Goal: Transaction & Acquisition: Purchase product/service

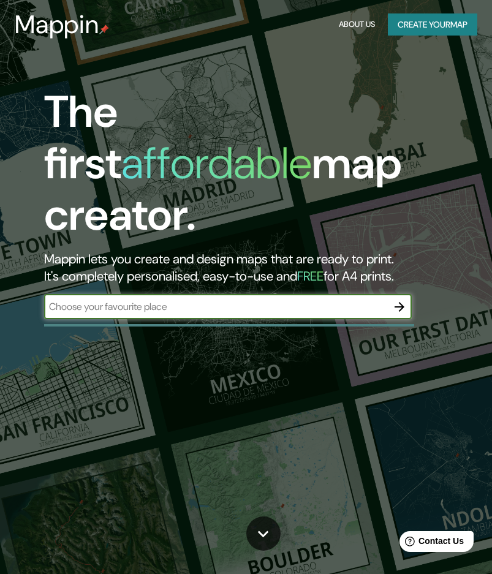
scroll to position [61, 0]
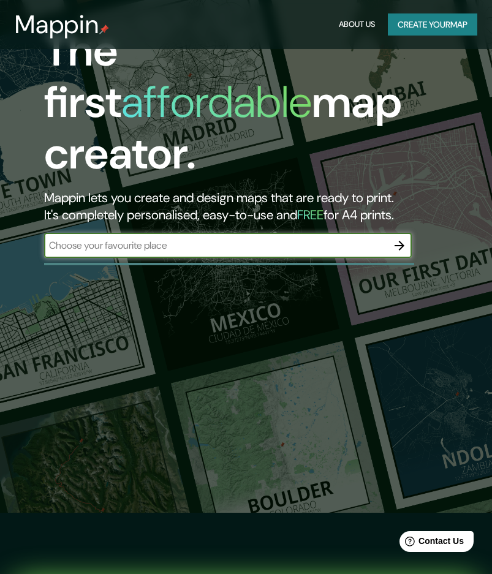
click at [161, 238] on input "text" at bounding box center [215, 245] width 343 height 14
type input "[GEOGRAPHIC_DATA]"
click at [399, 238] on icon "button" at bounding box center [399, 245] width 15 height 15
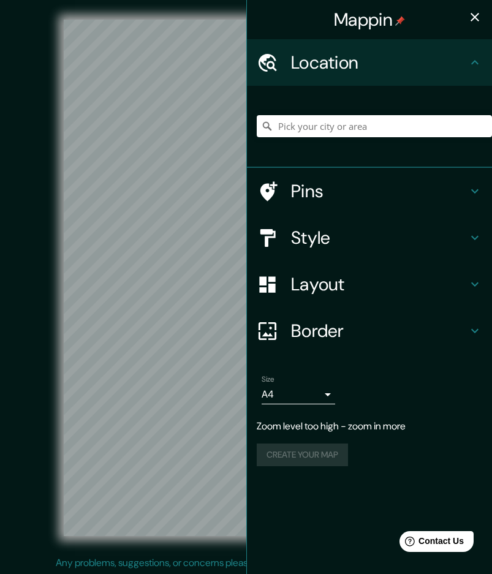
click at [276, 319] on div "Mappin Location Pins Style Layout Border Choose a border. Hint : you can make l…" at bounding box center [369, 287] width 246 height 574
click at [300, 320] on div "Mappin Location Pins Style Layout Border Choose a border. Hint : you can make l…" at bounding box center [246, 287] width 492 height 575
click at [275, 324] on div "Mappin Location Pins Style Layout Border Choose a border. Hint : you can make l…" at bounding box center [246, 287] width 492 height 575
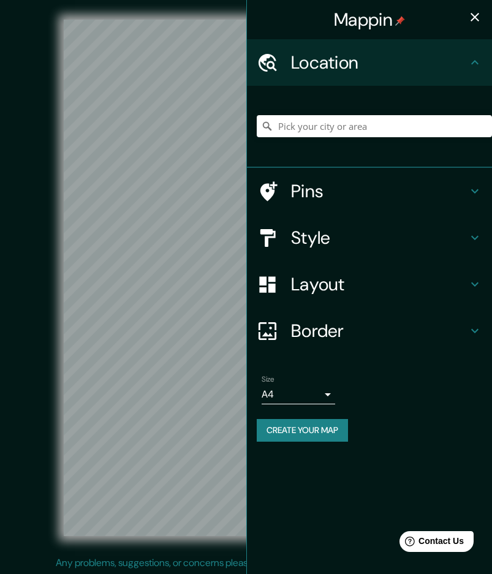
click at [259, 419] on div "Mappin Location Pins Style Layout Border Choose a border. Hint : you can make l…" at bounding box center [246, 287] width 492 height 575
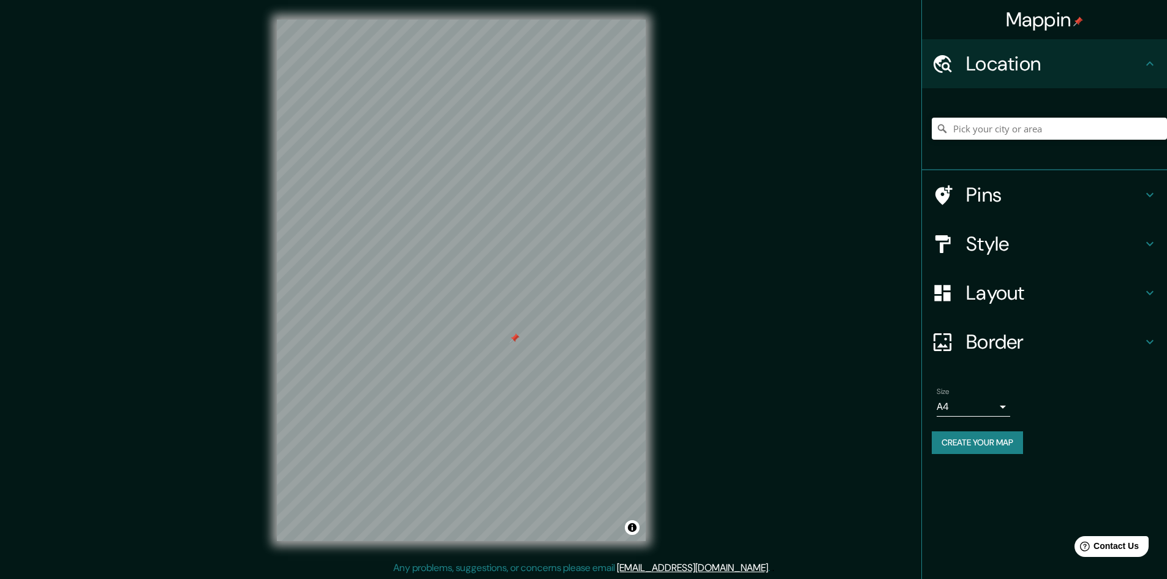
click at [501, 197] on icon at bounding box center [1150, 194] width 15 height 15
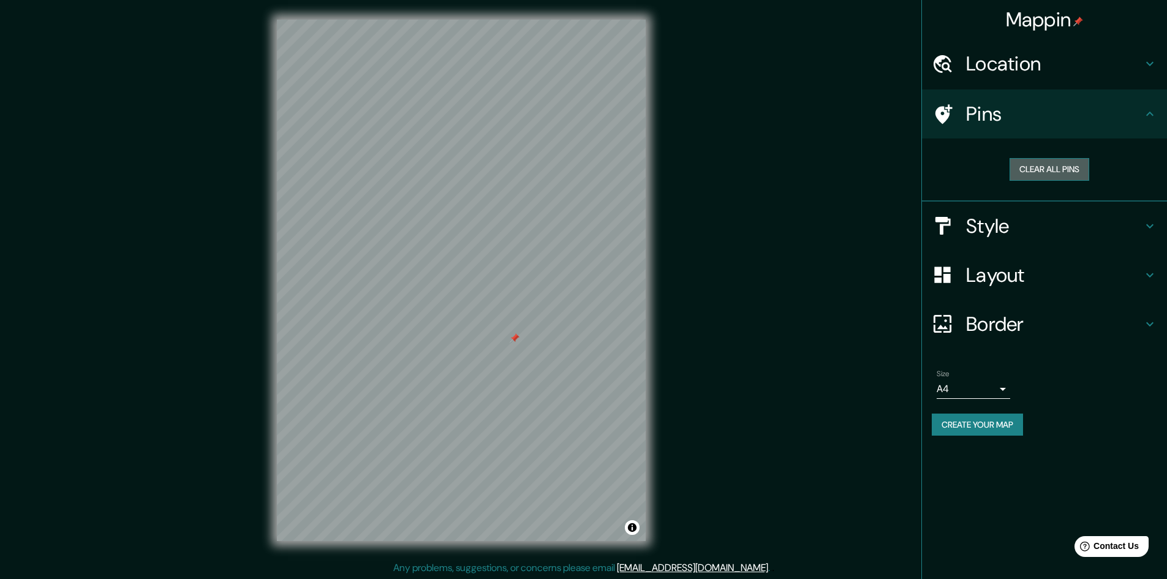
click at [501, 171] on button "Clear all pins" at bounding box center [1050, 169] width 80 height 23
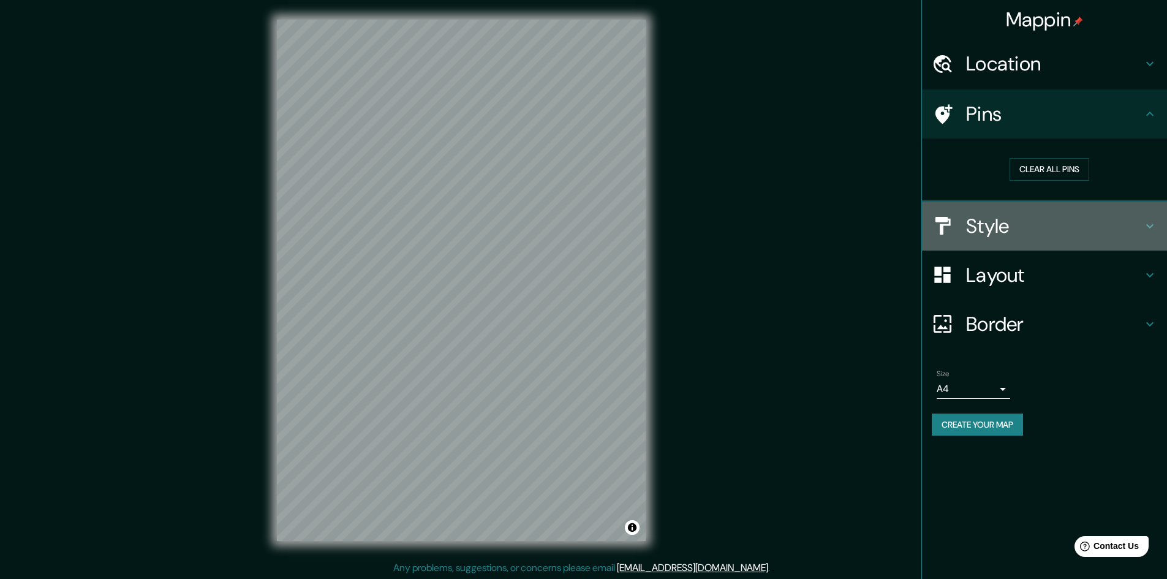
click at [501, 233] on icon at bounding box center [1150, 226] width 15 height 15
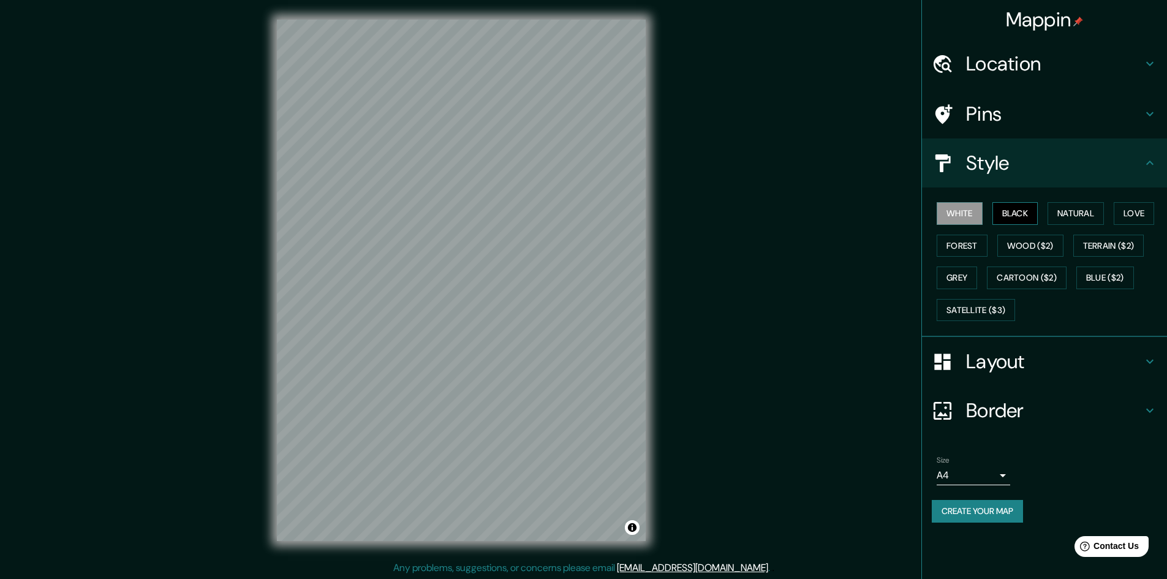
click at [501, 217] on button "Black" at bounding box center [1016, 213] width 46 height 23
click at [501, 208] on button "Natural" at bounding box center [1076, 213] width 56 height 23
click at [501, 216] on button "Love" at bounding box center [1134, 213] width 40 height 23
click at [501, 251] on button "Forest" at bounding box center [962, 246] width 51 height 23
click at [501, 244] on button "Wood ($2)" at bounding box center [1031, 246] width 66 height 23
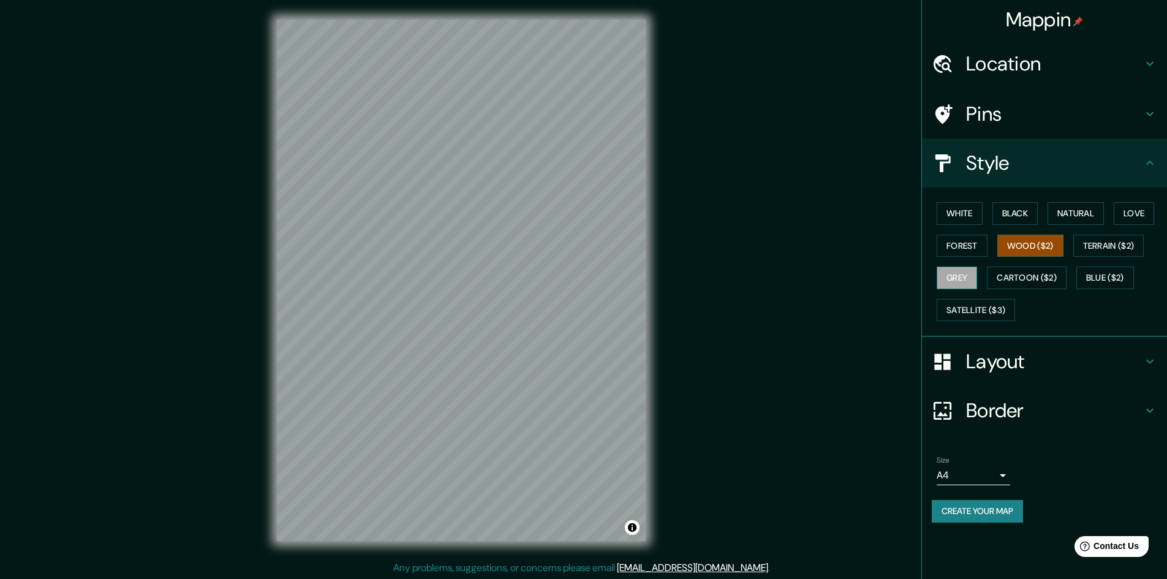
click at [501, 272] on button "Grey" at bounding box center [957, 278] width 40 height 23
click at [501, 216] on button "White" at bounding box center [960, 213] width 46 height 23
click at [501, 208] on button "Black" at bounding box center [1016, 213] width 46 height 23
click at [501, 209] on button "Natural" at bounding box center [1076, 213] width 56 height 23
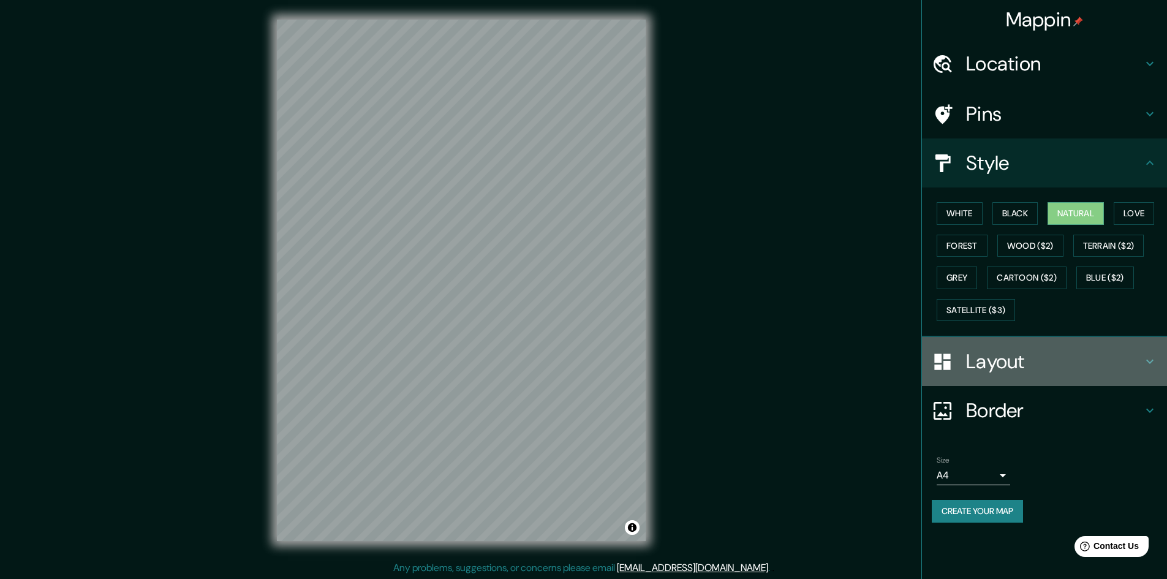
click at [501, 364] on icon at bounding box center [1150, 361] width 15 height 15
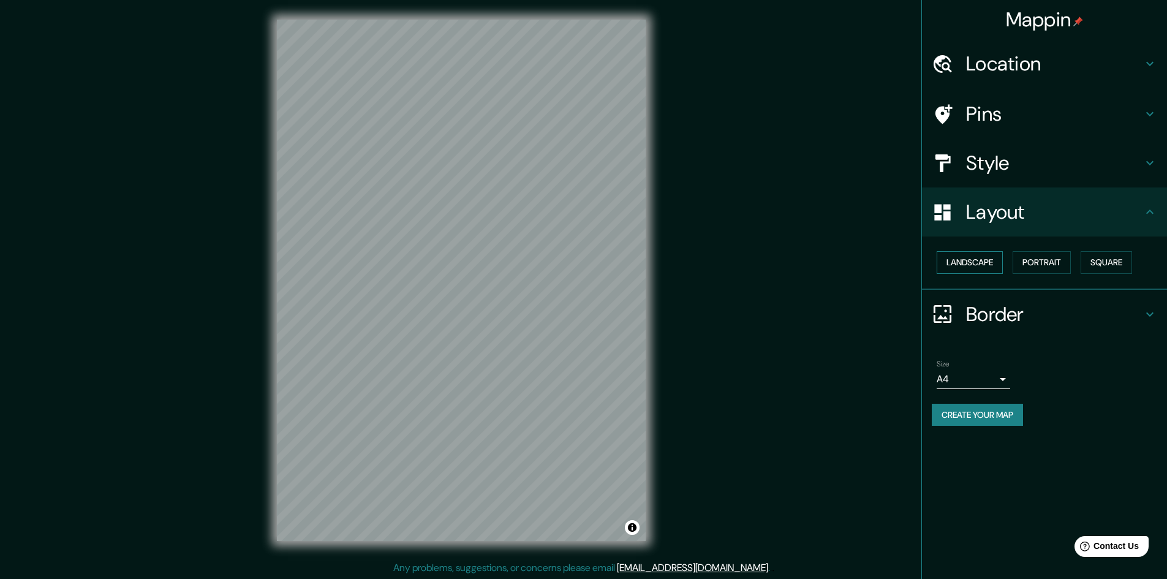
click at [501, 263] on button "Landscape" at bounding box center [970, 262] width 66 height 23
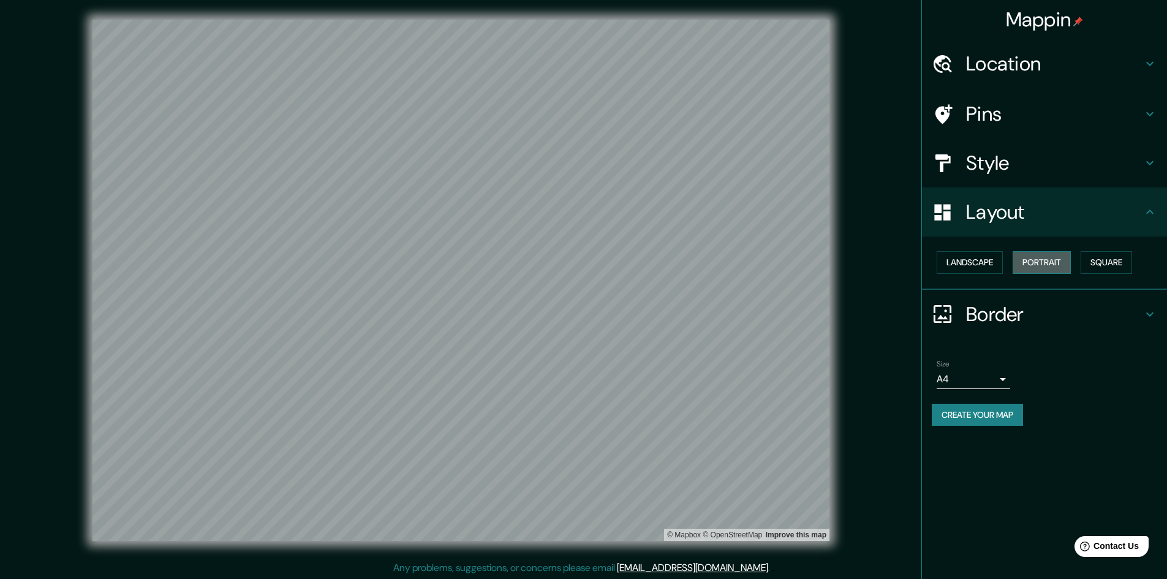
click at [501, 261] on button "Portrait" at bounding box center [1042, 262] width 58 height 23
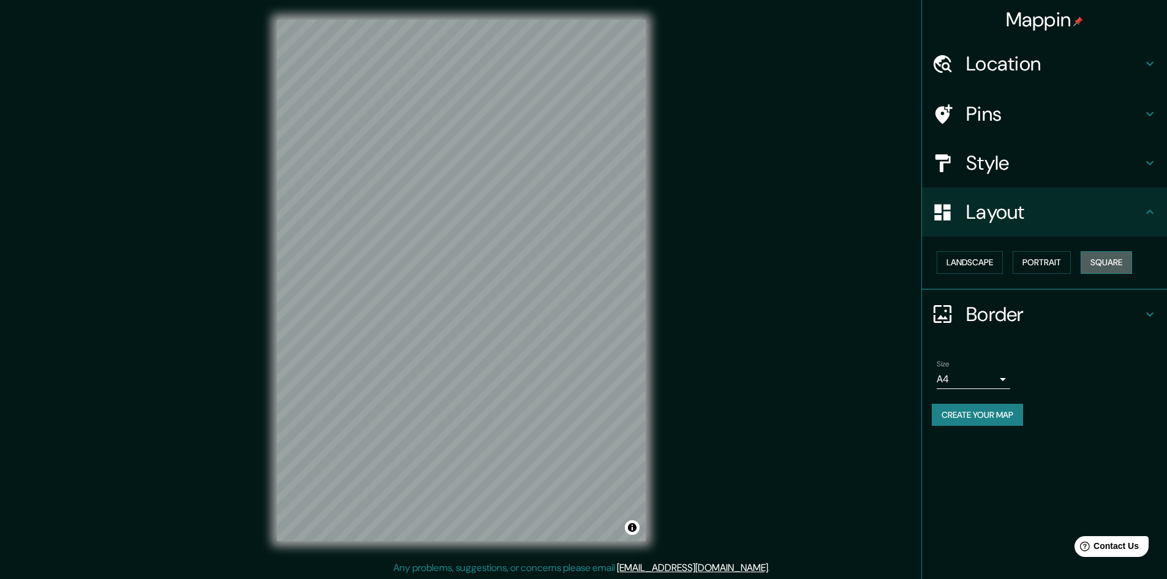
click at [501, 260] on button "Square" at bounding box center [1106, 262] width 51 height 23
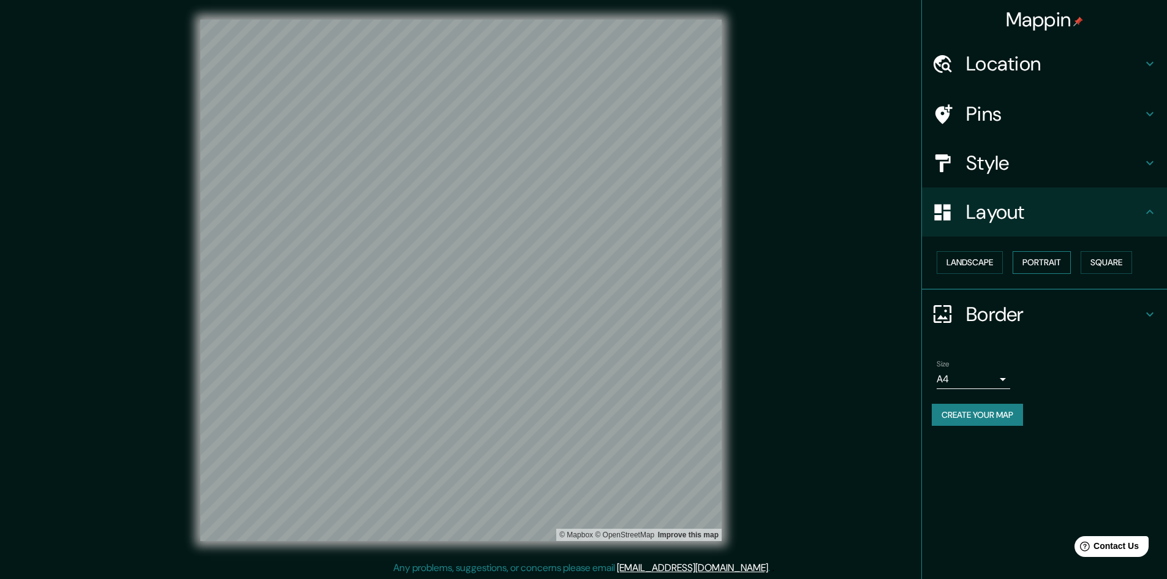
click at [501, 260] on button "Portrait" at bounding box center [1042, 262] width 58 height 23
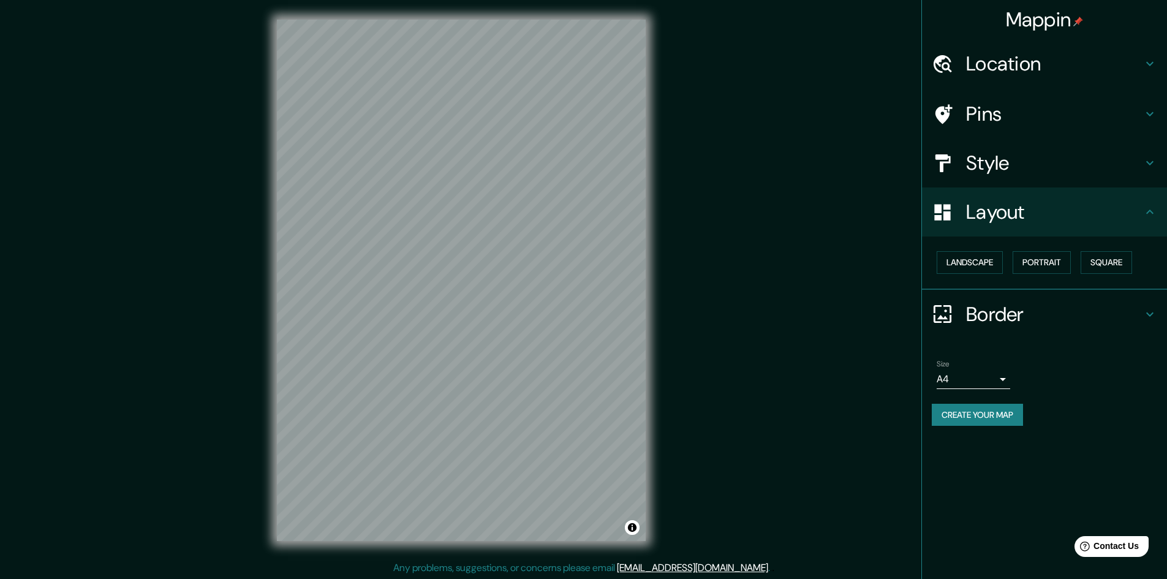
click at [501, 318] on icon at bounding box center [1150, 314] width 15 height 15
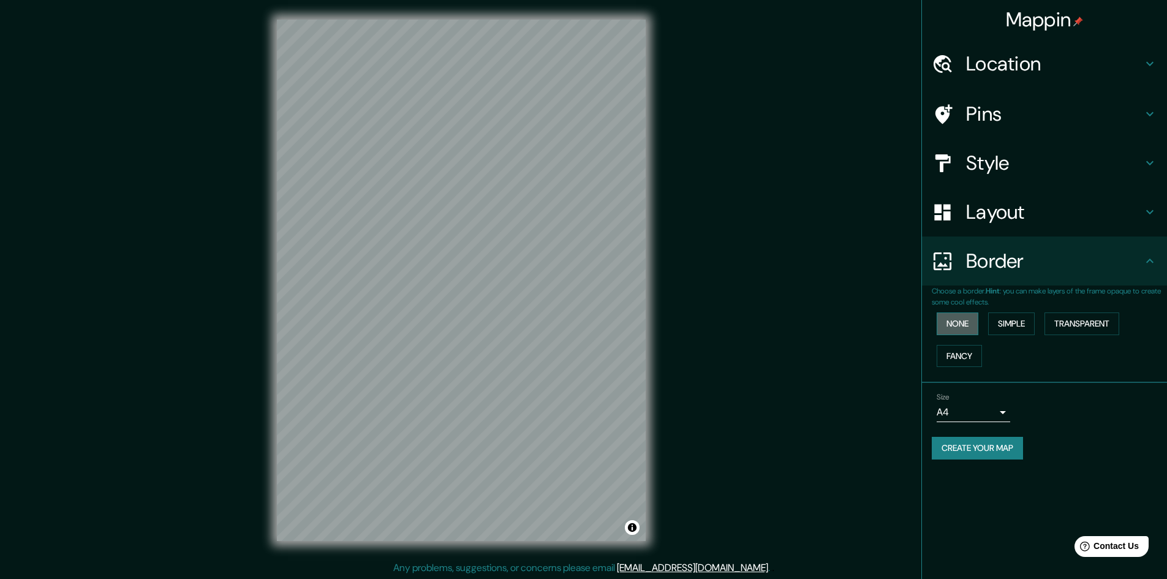
click at [501, 318] on button "None" at bounding box center [958, 323] width 42 height 23
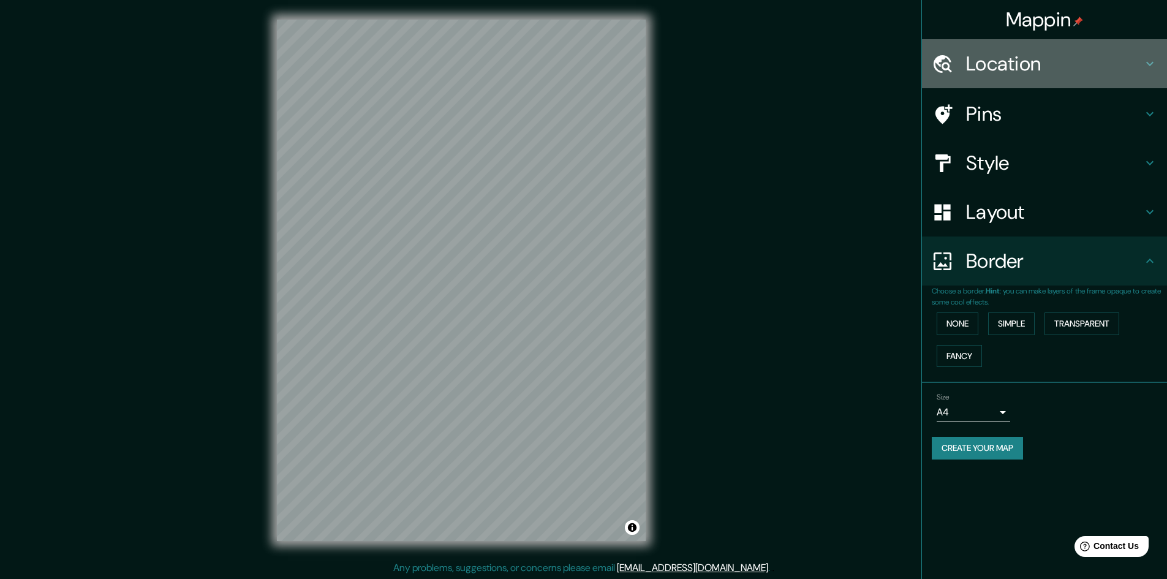
click at [501, 75] on h4 "Location" at bounding box center [1054, 63] width 176 height 25
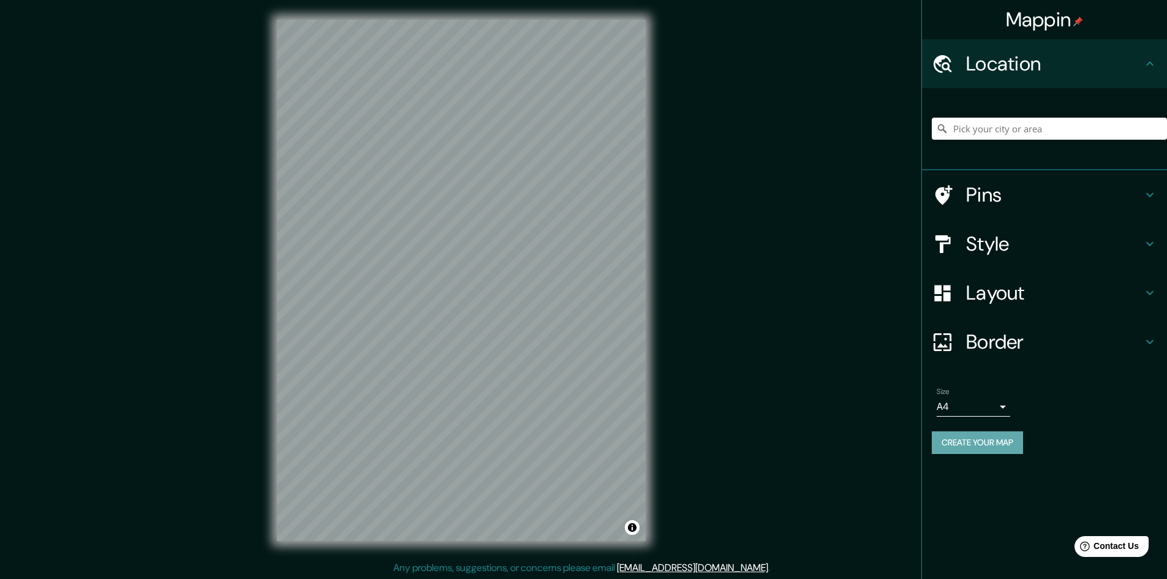
click at [501, 444] on button "Create your map" at bounding box center [977, 442] width 91 height 23
click at [501, 445] on button "Create your map" at bounding box center [977, 442] width 91 height 23
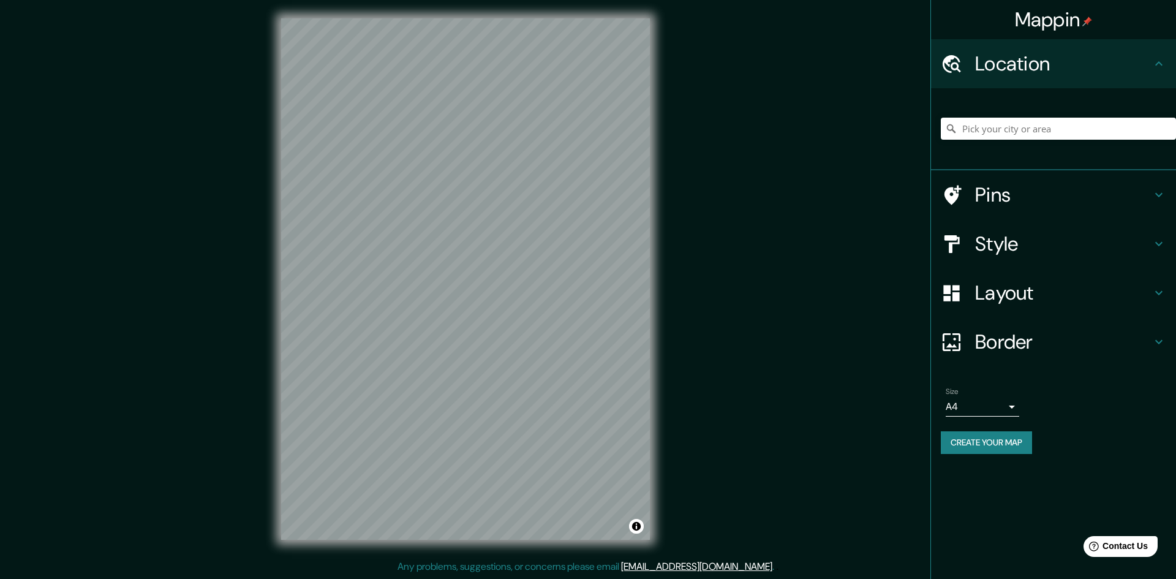
click at [501, 403] on body "Mappin Location Pins Style Layout Border Choose a border. Hint : you can make l…" at bounding box center [588, 288] width 1176 height 579
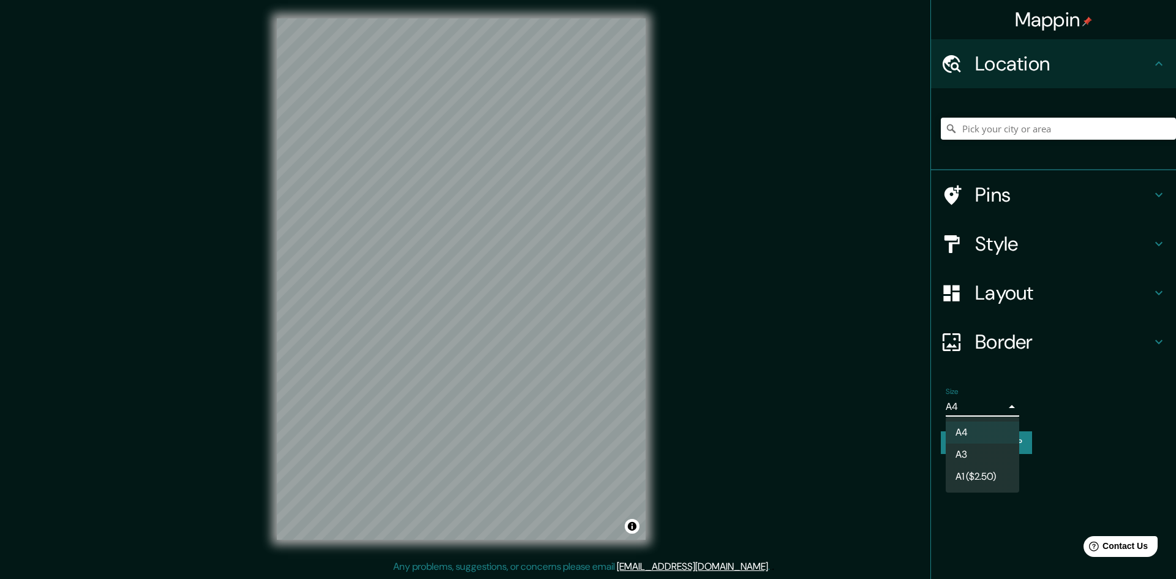
click at [501, 454] on li "A3" at bounding box center [983, 455] width 74 height 22
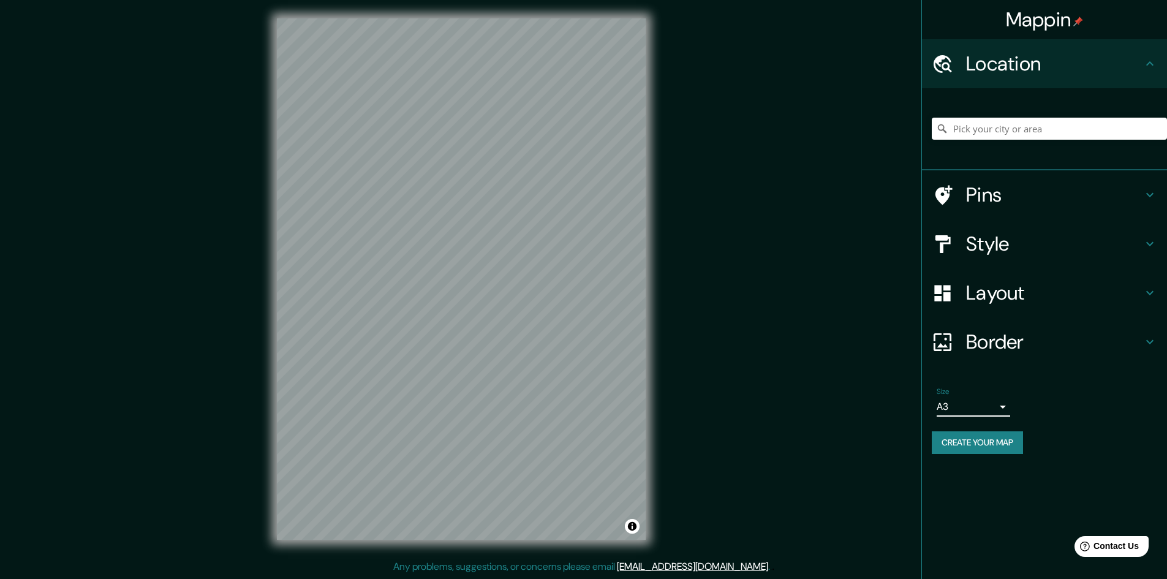
click at [501, 442] on button "Create your map" at bounding box center [977, 442] width 91 height 23
click at [501, 442] on div "Create your map" at bounding box center [1044, 442] width 225 height 23
click at [501, 48] on div "© Mapbox © OpenStreetMap Improve this map" at bounding box center [461, 278] width 1051 height 521
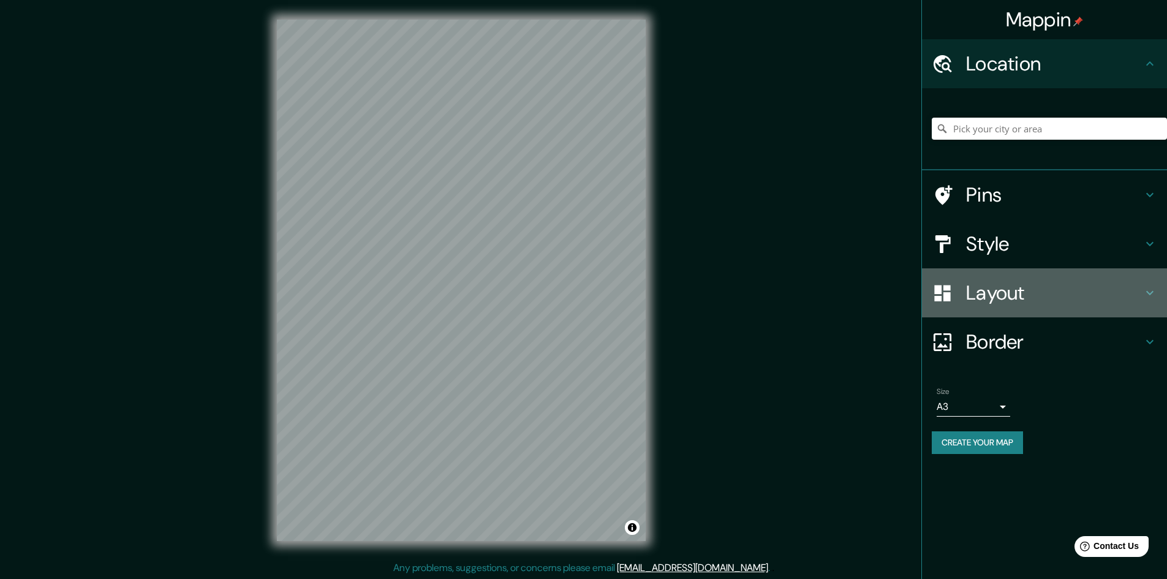
click at [501, 297] on h4 "Layout" at bounding box center [1054, 293] width 176 height 25
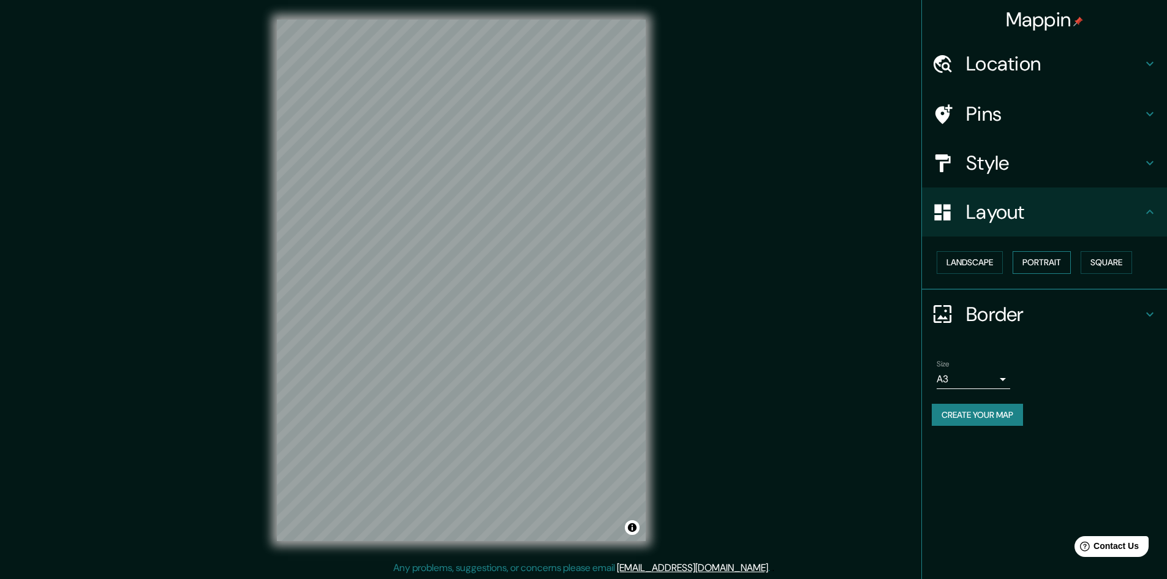
click at [501, 262] on button "Portrait" at bounding box center [1042, 262] width 58 height 23
click at [501, 267] on button "Landscape" at bounding box center [970, 262] width 66 height 23
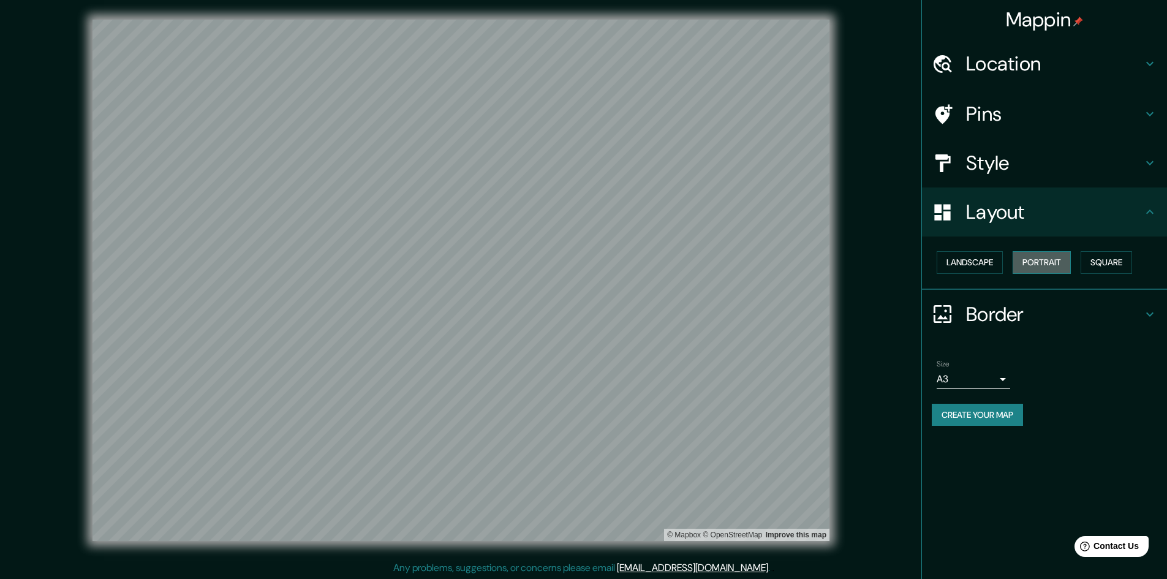
click at [501, 263] on button "Portrait" at bounding box center [1042, 262] width 58 height 23
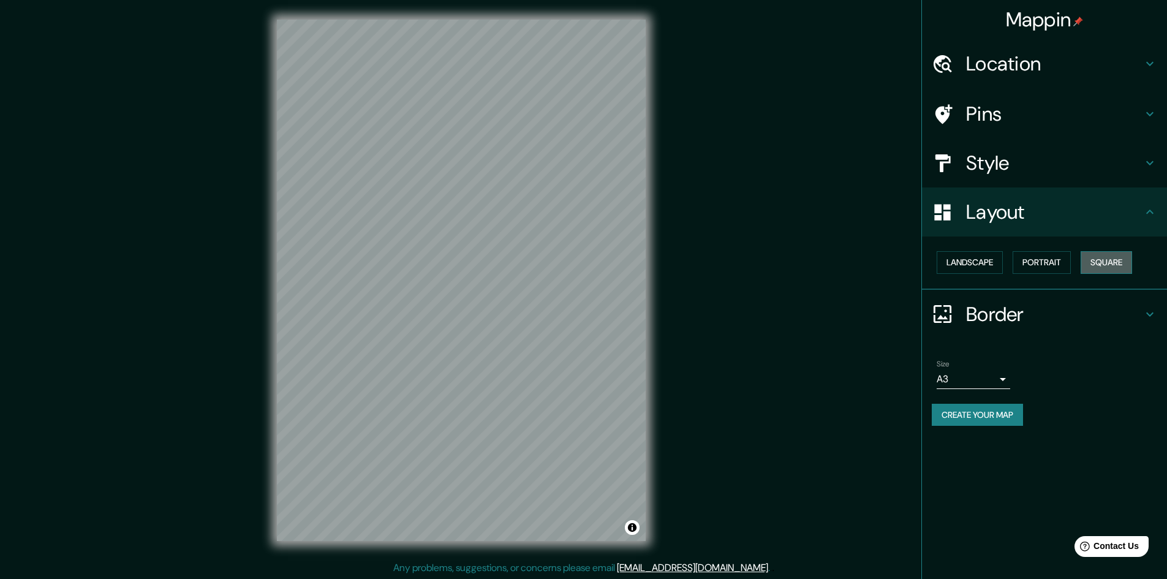
click at [501, 260] on button "Square" at bounding box center [1106, 262] width 51 height 23
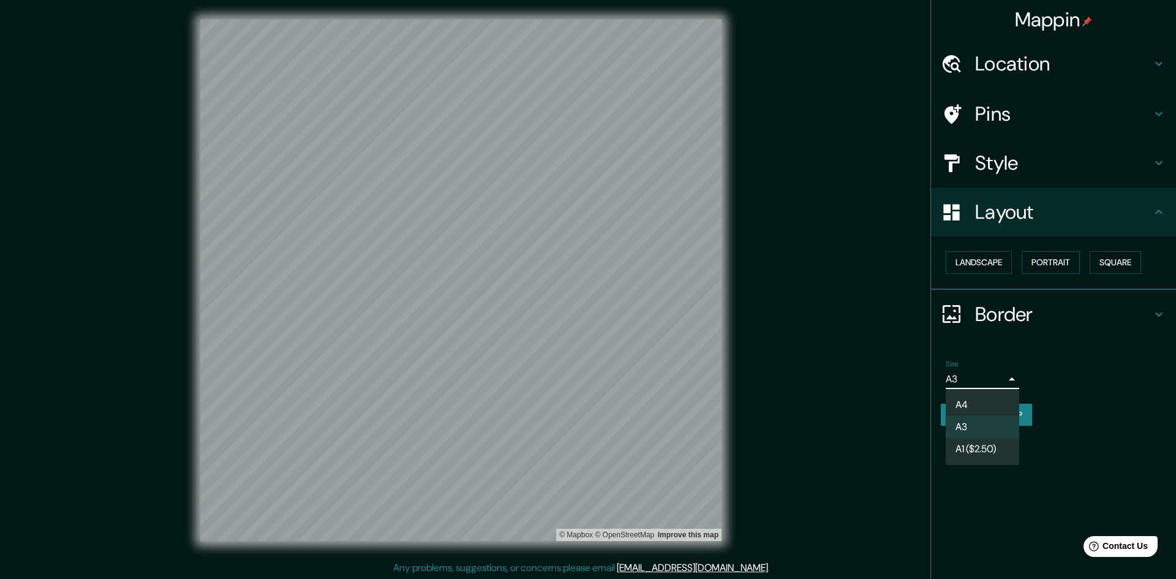
click at [501, 383] on body "Mappin Location Pins Style Layout Landscape Portrait Square Border Choose a bor…" at bounding box center [588, 289] width 1176 height 579
click at [501, 383] on div at bounding box center [588, 289] width 1176 height 579
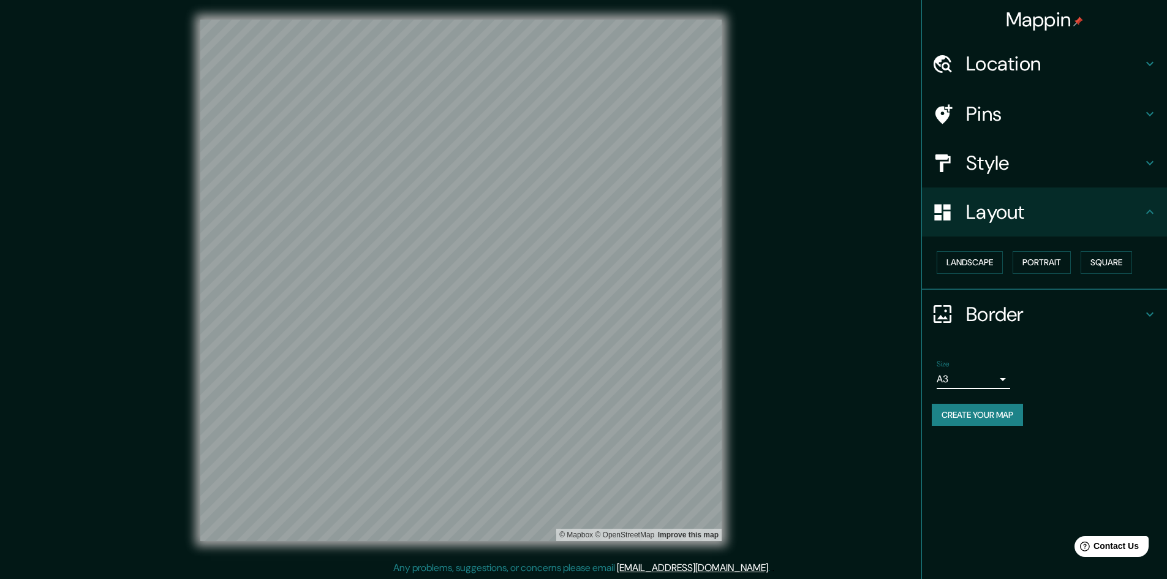
click at [501, 314] on icon at bounding box center [1150, 314] width 15 height 15
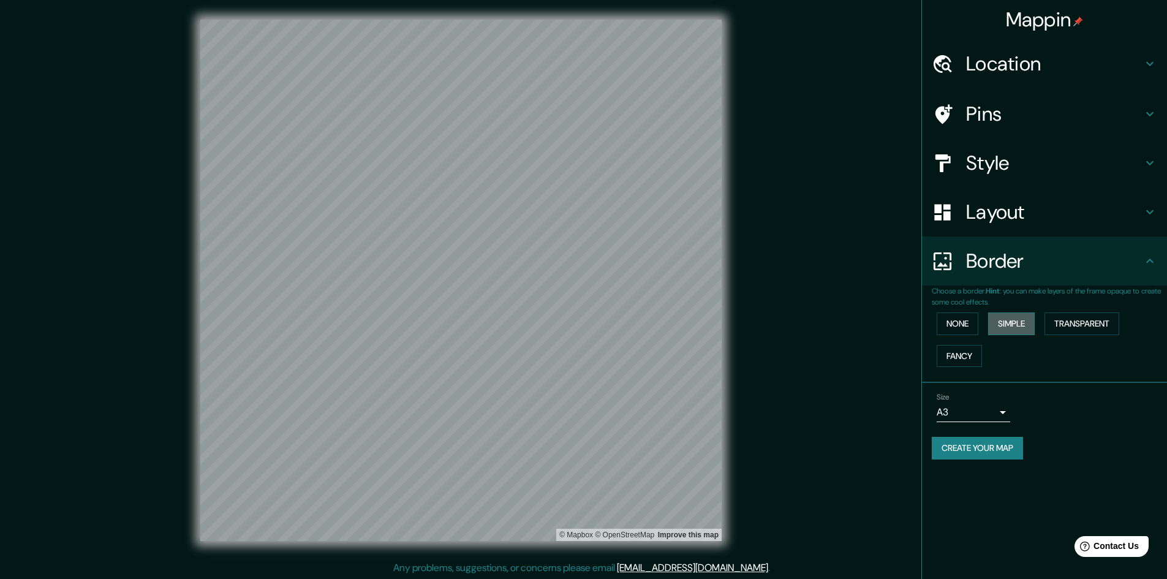
click at [501, 322] on button "Simple" at bounding box center [1011, 323] width 47 height 23
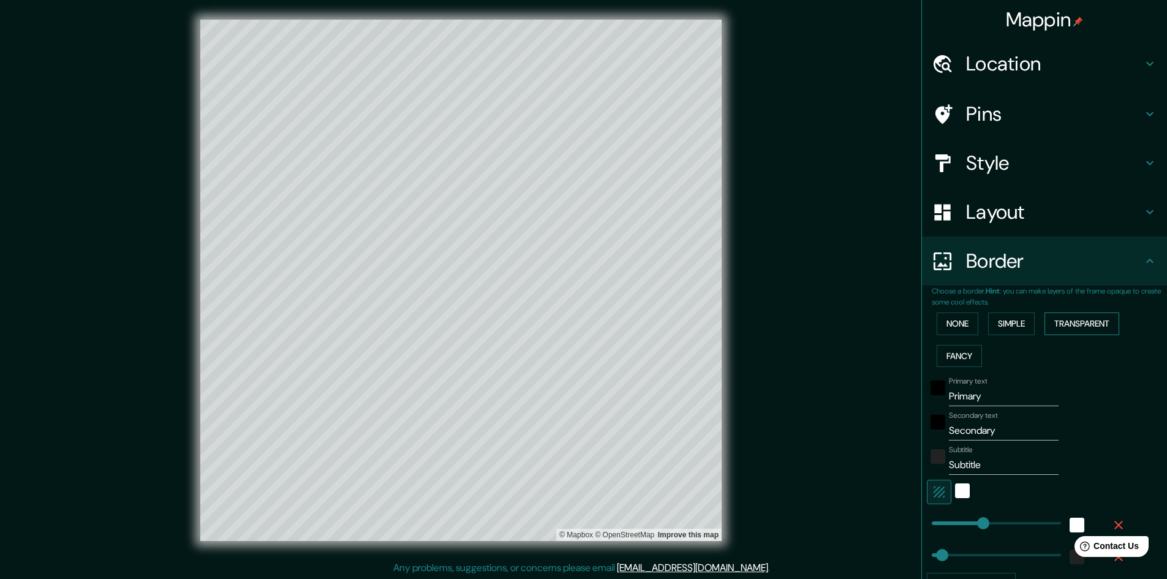
click at [501, 324] on button "Transparent" at bounding box center [1082, 323] width 75 height 23
click at [501, 352] on button "Fancy" at bounding box center [959, 356] width 45 height 23
click at [501, 327] on button "Simple" at bounding box center [1011, 323] width 47 height 23
click at [501, 324] on button "None" at bounding box center [958, 323] width 42 height 23
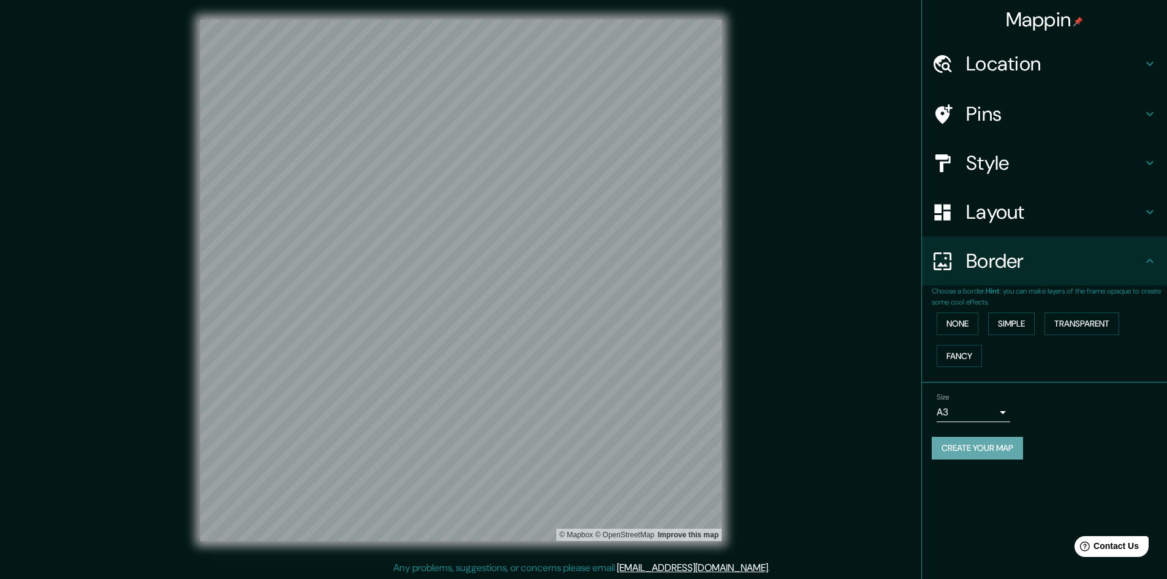
click at [501, 444] on button "Create your map" at bounding box center [977, 448] width 91 height 23
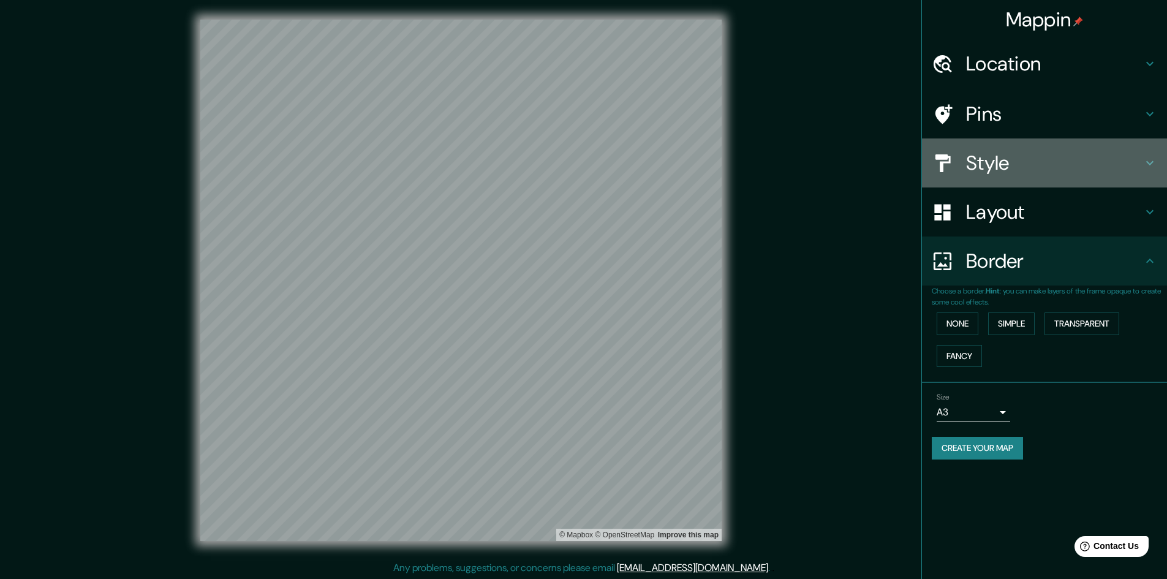
click at [501, 168] on h4 "Style" at bounding box center [1054, 163] width 176 height 25
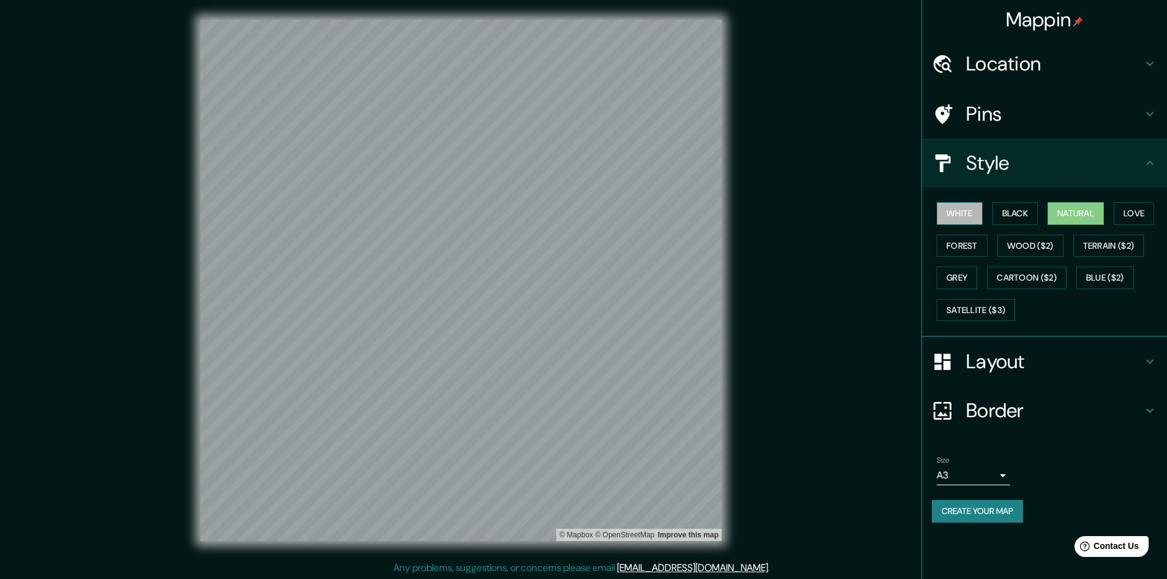
click at [501, 212] on button "White" at bounding box center [960, 213] width 46 height 23
click at [501, 219] on button "Black" at bounding box center [1016, 213] width 46 height 23
click at [501, 213] on button "Natural" at bounding box center [1076, 213] width 56 height 23
click at [501, 216] on button "White" at bounding box center [960, 213] width 46 height 23
click at [501, 127] on div "Pins" at bounding box center [1044, 113] width 245 height 49
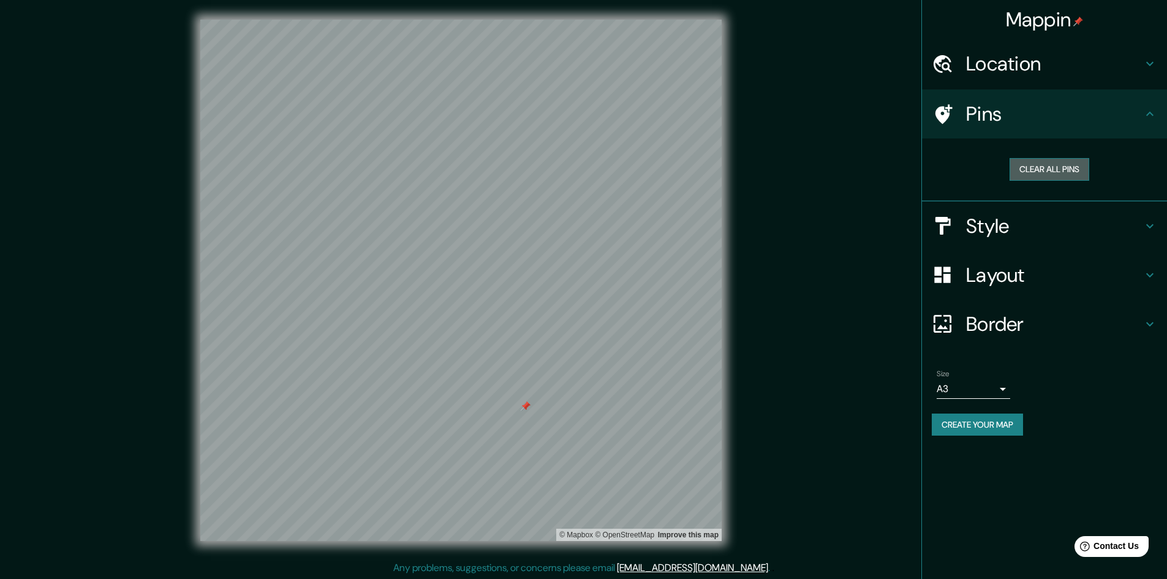
click at [501, 166] on button "Clear all pins" at bounding box center [1050, 169] width 80 height 23
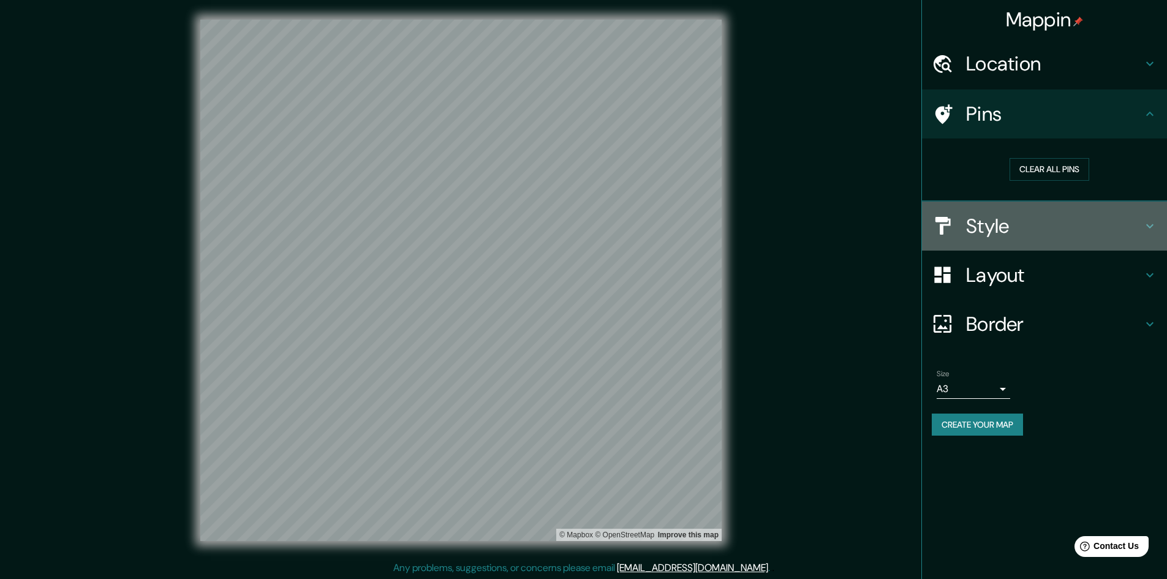
click at [501, 221] on h4 "Style" at bounding box center [1054, 226] width 176 height 25
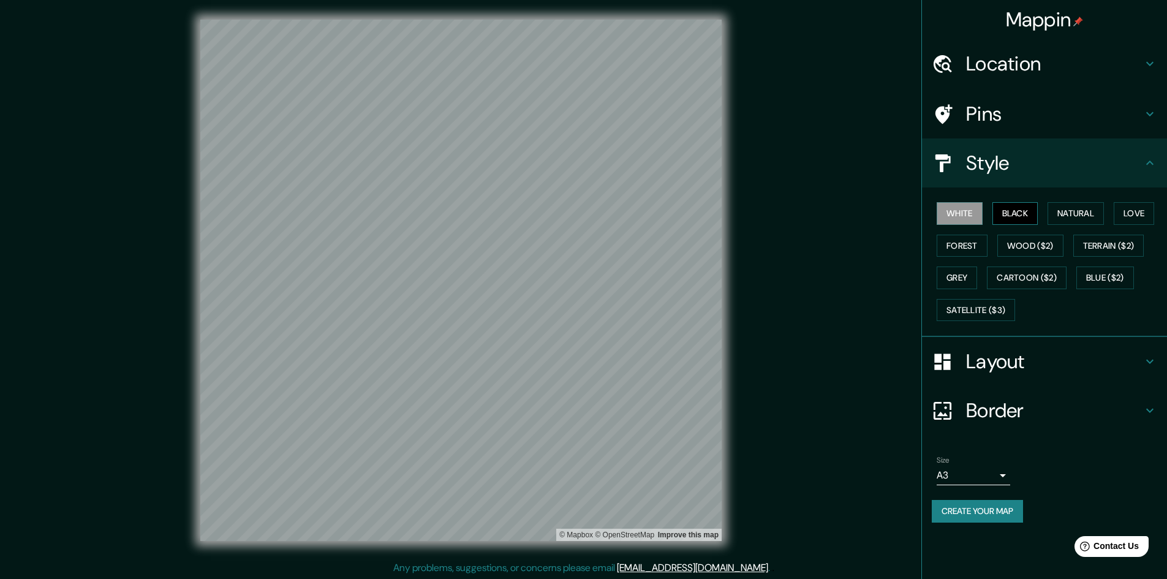
click at [501, 214] on button "Black" at bounding box center [1016, 213] width 46 height 23
click at [501, 218] on button "Natural" at bounding box center [1076, 213] width 56 height 23
click at [501, 213] on button "Love" at bounding box center [1134, 213] width 40 height 23
click at [501, 240] on button "Forest" at bounding box center [962, 246] width 51 height 23
click at [501, 214] on button "White" at bounding box center [960, 213] width 46 height 23
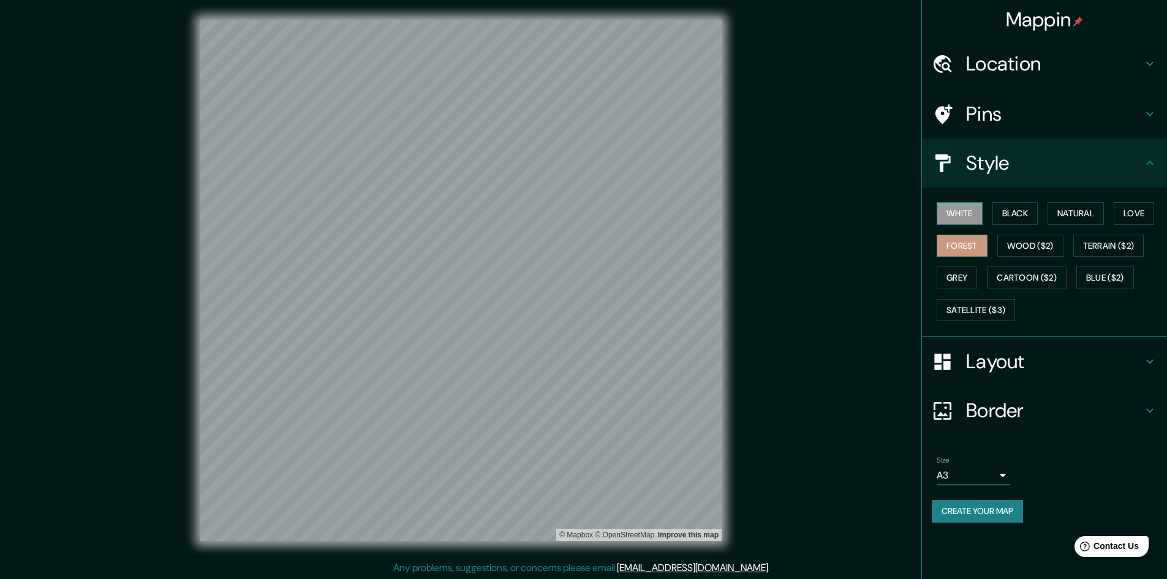
click at [501, 214] on button "White" at bounding box center [960, 213] width 46 height 23
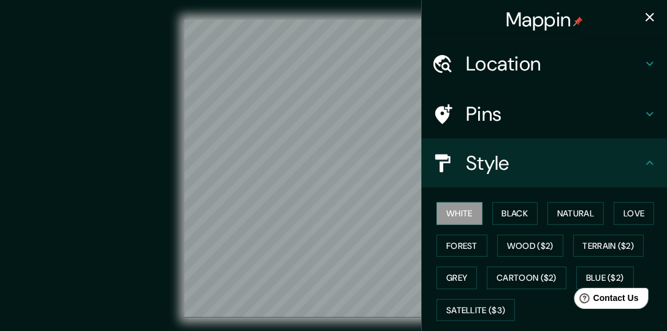
drag, startPoint x: 1124, startPoint y: 0, endPoint x: 661, endPoint y: 286, distance: 544.2
click at [501, 286] on div "White Black Natural Love Forest Wood ($2) Terrain ($2) Grey Cartoon ($2) Blue (…" at bounding box center [548, 261] width 235 height 129
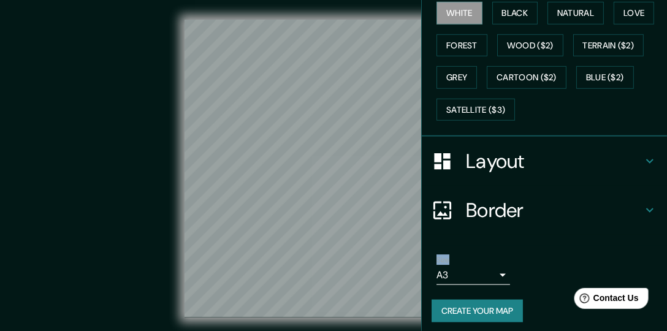
scroll to position [203, 0]
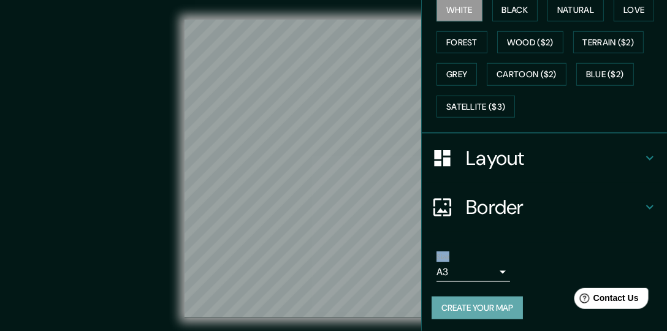
click at [477, 309] on button "Create your map" at bounding box center [476, 308] width 91 height 23
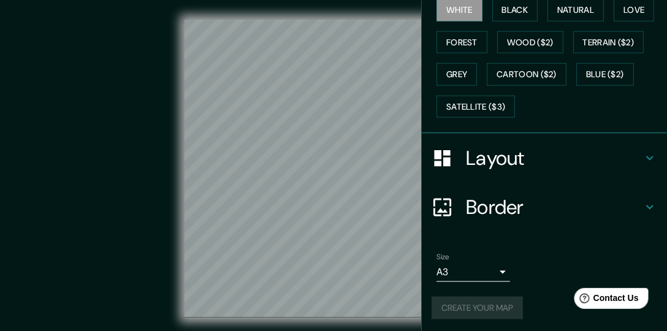
click at [483, 305] on div "Create your map" at bounding box center [543, 308] width 225 height 23
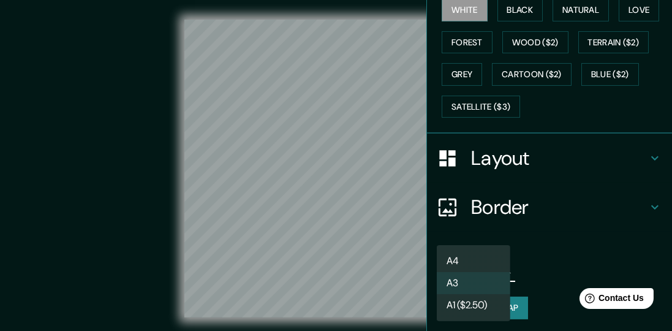
click at [498, 270] on body "Mappin Location Pins Style White Black Natural Love Forest Wood ($2) Terrain ($…" at bounding box center [336, 165] width 672 height 331
click at [461, 262] on li "A4" at bounding box center [474, 261] width 74 height 22
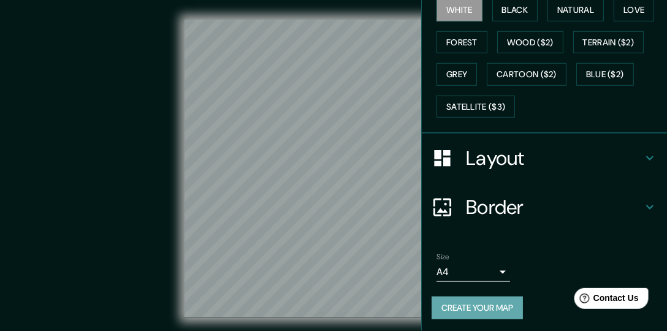
click at [477, 300] on button "Create your map" at bounding box center [476, 308] width 91 height 23
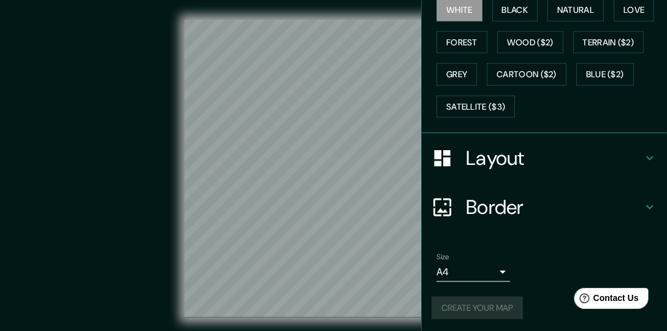
click at [477, 300] on div "Create your map" at bounding box center [543, 308] width 225 height 23
click at [498, 271] on body "Mappin Location Pins Style White Black Natural Love Forest Wood ($2) Terrain ($…" at bounding box center [333, 165] width 667 height 331
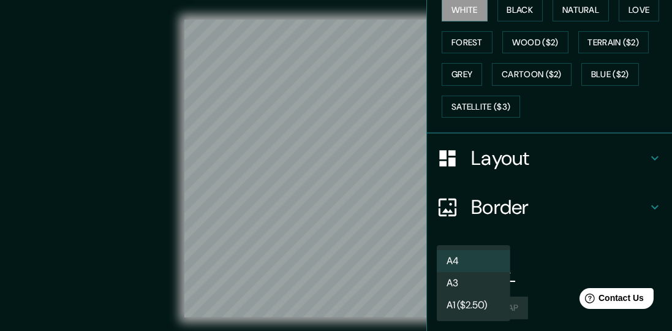
click at [478, 299] on li "A1 ($2.50)" at bounding box center [474, 305] width 74 height 22
type input "a3"
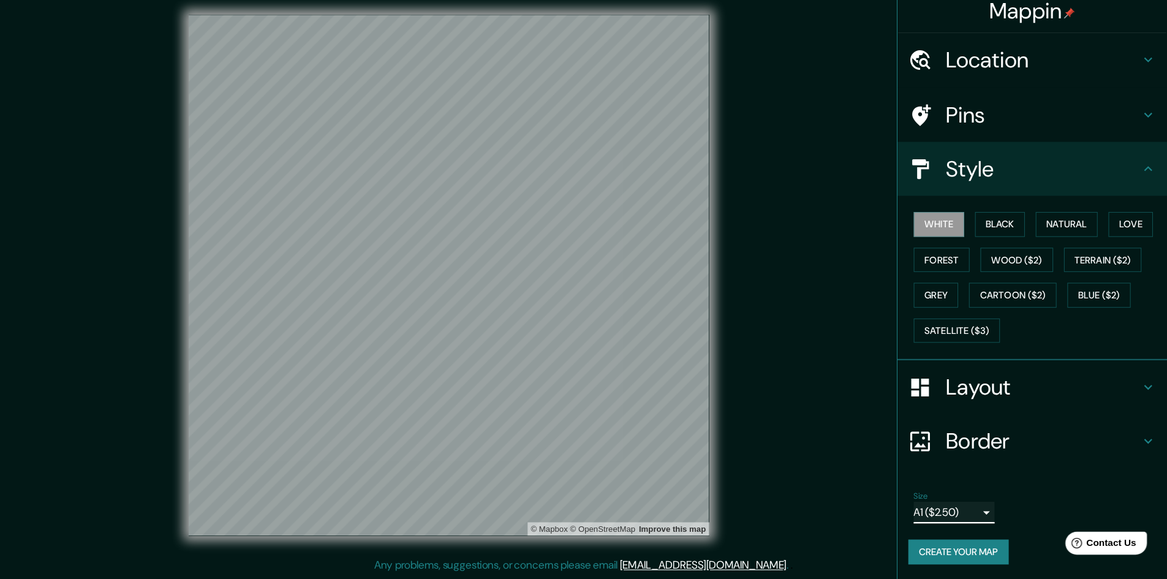
scroll to position [0, 0]
